Goal: Information Seeking & Learning: Find specific fact

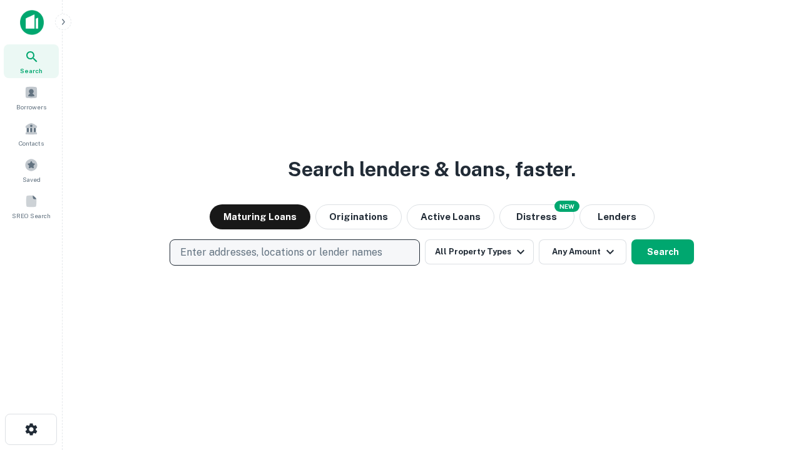
click at [294, 253] on p "Enter addresses, locations or lender names" at bounding box center [281, 252] width 202 height 15
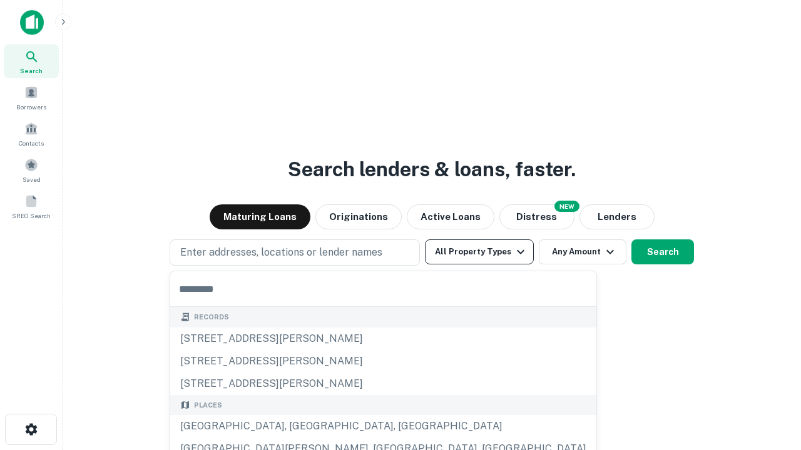
click at [479, 252] on button "All Property Types" at bounding box center [479, 252] width 109 height 25
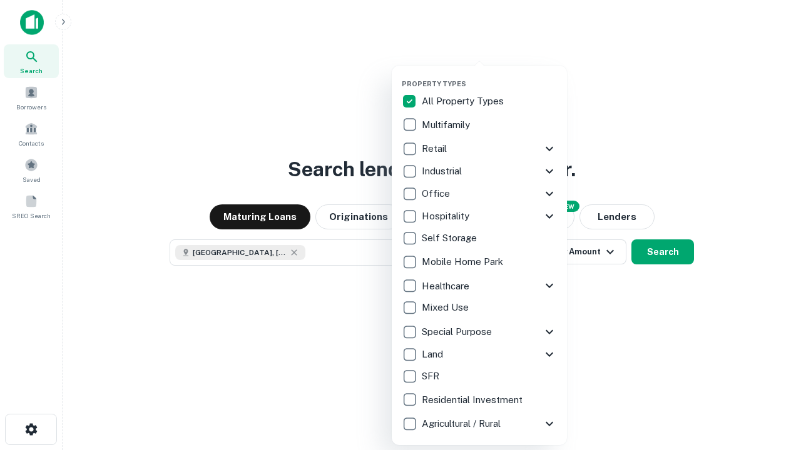
click at [489, 76] on button "button" at bounding box center [489, 76] width 175 height 1
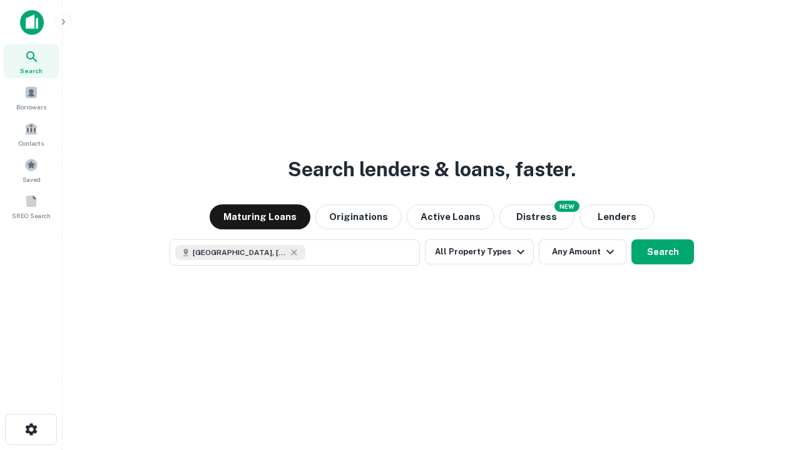
scroll to position [20, 0]
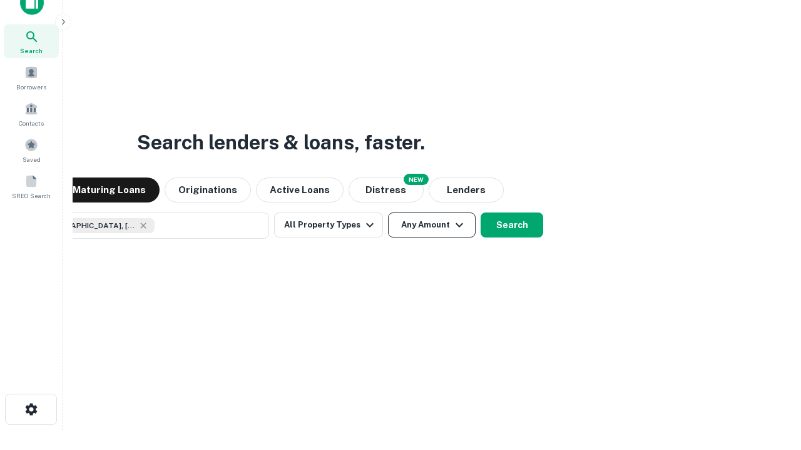
click at [388, 213] on button "Any Amount" at bounding box center [432, 225] width 88 height 25
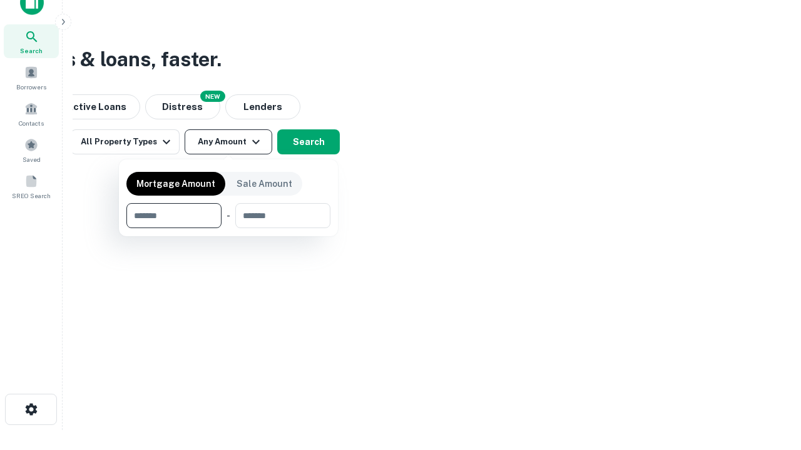
type input "*******"
click at [228, 228] on button "button" at bounding box center [228, 228] width 204 height 1
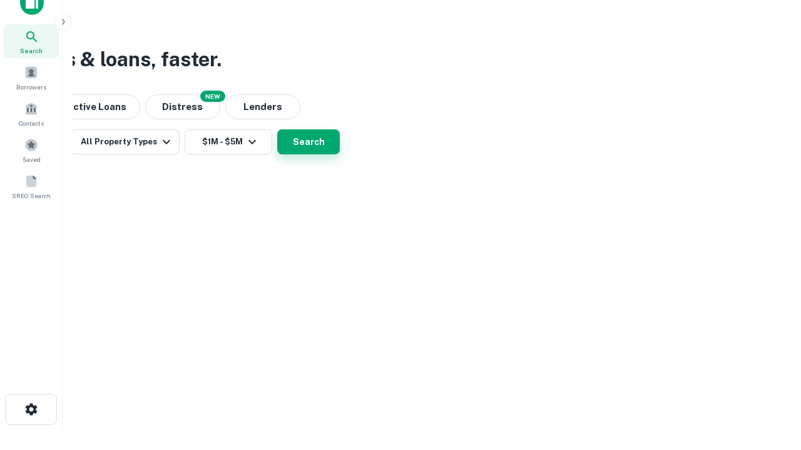
click at [340, 155] on button "Search" at bounding box center [308, 142] width 63 height 25
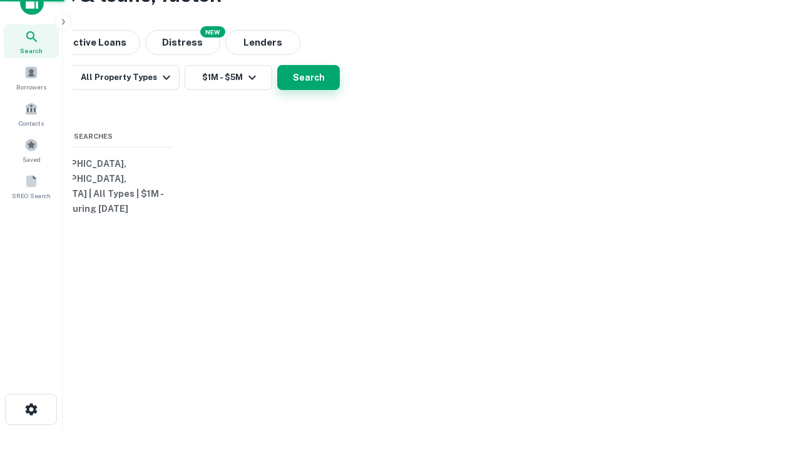
scroll to position [0, 231]
